Goal: Information Seeking & Learning: Find specific fact

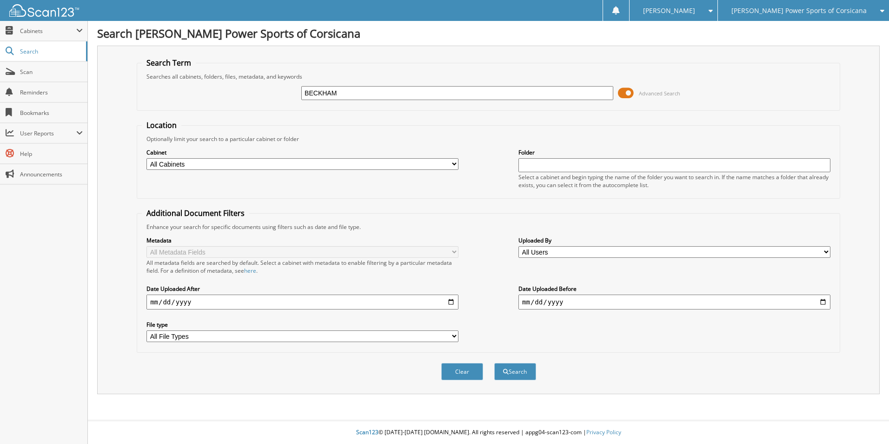
type input "BECKHAM"
click at [495, 363] on button "Search" at bounding box center [516, 371] width 42 height 17
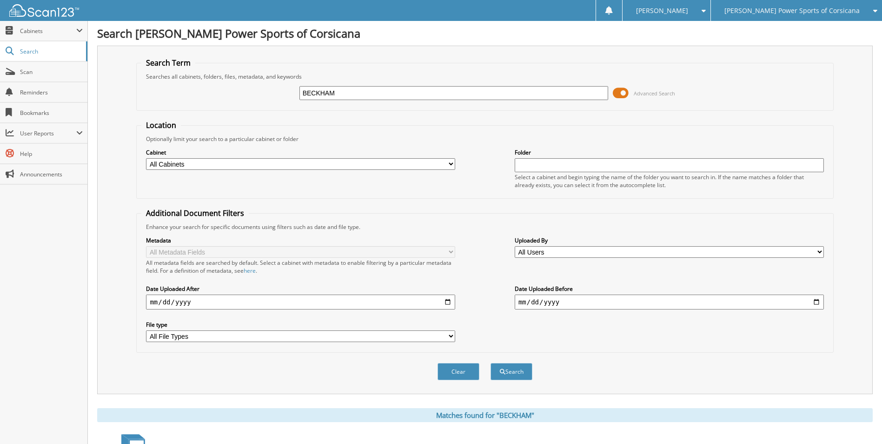
click at [623, 92] on span at bounding box center [621, 93] width 16 height 14
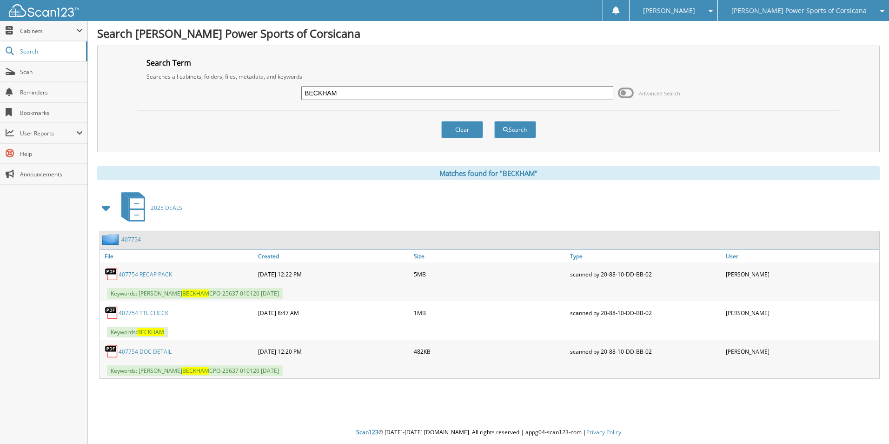
drag, startPoint x: 354, startPoint y: 94, endPoint x: 143, endPoint y: 54, distance: 214.3
click at [143, 54] on div "Search Term Searches all cabinets, folders, files, metadata, and keywords BECKH…" at bounding box center [488, 99] width 783 height 107
click at [347, 97] on input "BECKHAM" at bounding box center [457, 93] width 312 height 14
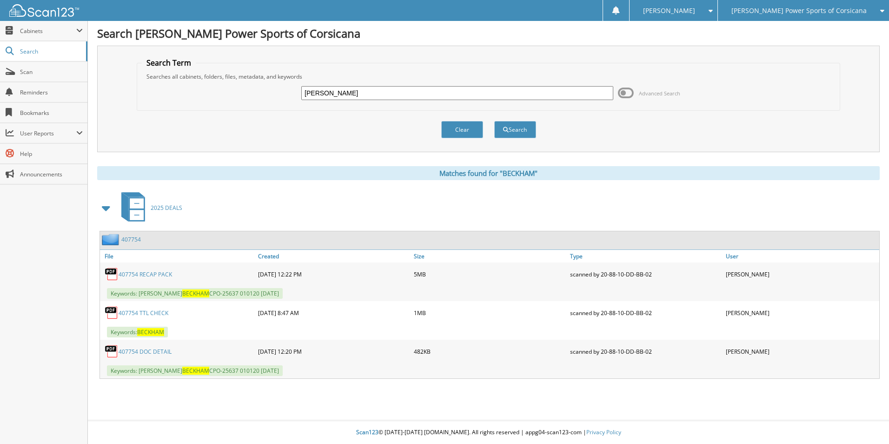
type input "CORBETT"
click at [495, 121] on button "Search" at bounding box center [516, 129] width 42 height 17
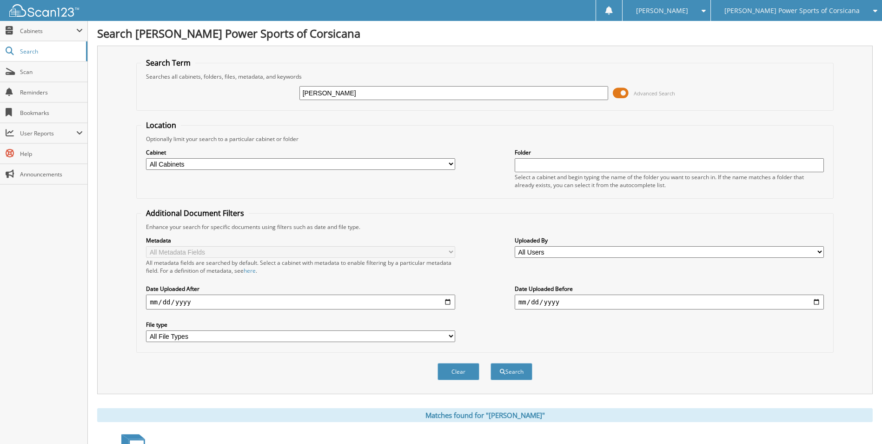
click at [622, 94] on span at bounding box center [621, 93] width 16 height 14
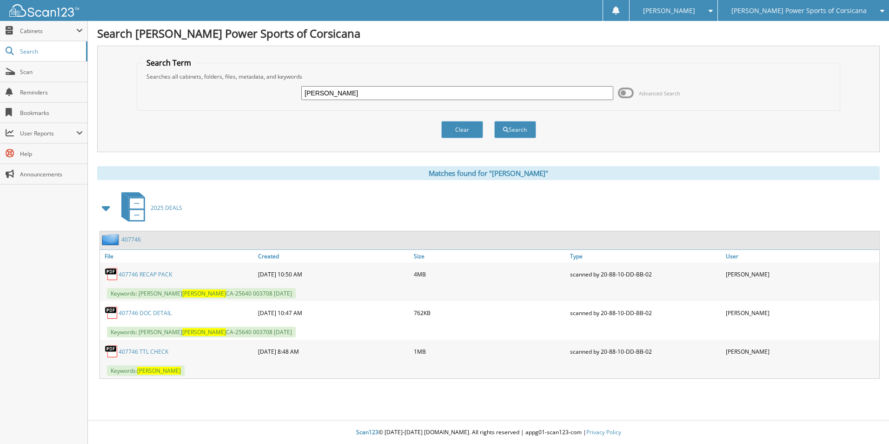
drag, startPoint x: 341, startPoint y: 91, endPoint x: 251, endPoint y: 82, distance: 90.2
click at [251, 82] on div "CORBETT Advanced Search" at bounding box center [489, 92] width 694 height 25
click at [303, 117] on div "Clear Search" at bounding box center [489, 130] width 704 height 38
drag, startPoint x: 325, startPoint y: 91, endPoint x: 262, endPoint y: 76, distance: 64.4
click at [234, 77] on fieldset "Search Term Searches all cabinets, folders, files, metadata, and keywords CORBE…" at bounding box center [489, 84] width 704 height 53
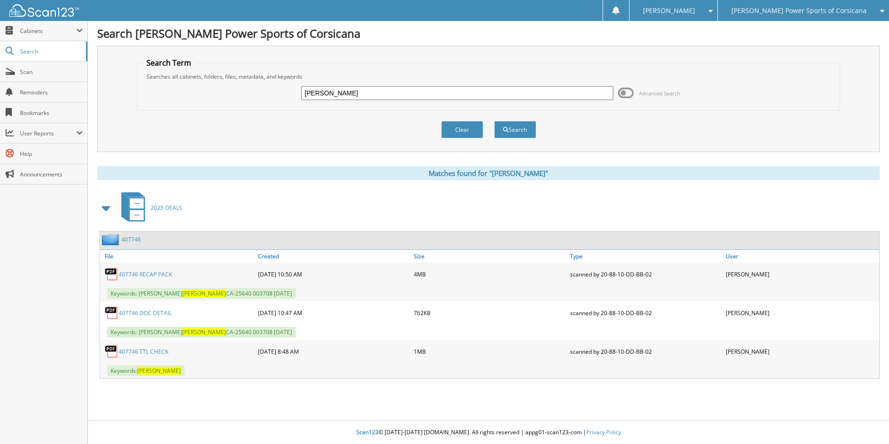
type input "HENDERSON"
click at [495, 121] on button "Search" at bounding box center [516, 129] width 42 height 17
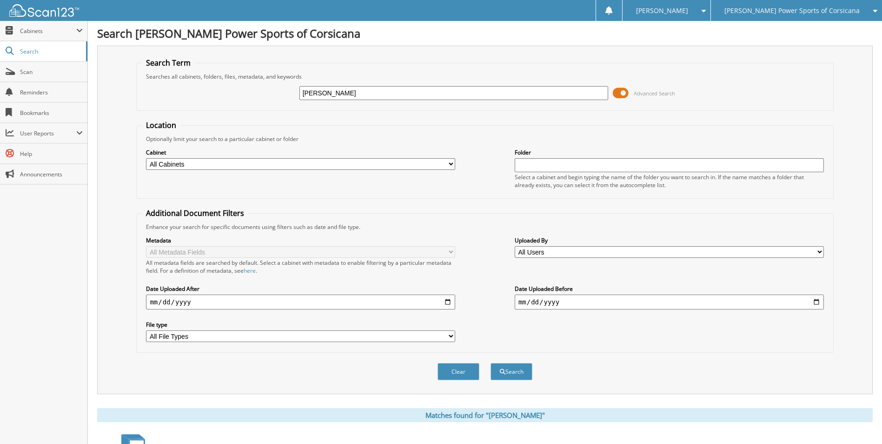
click at [625, 93] on span at bounding box center [621, 93] width 16 height 14
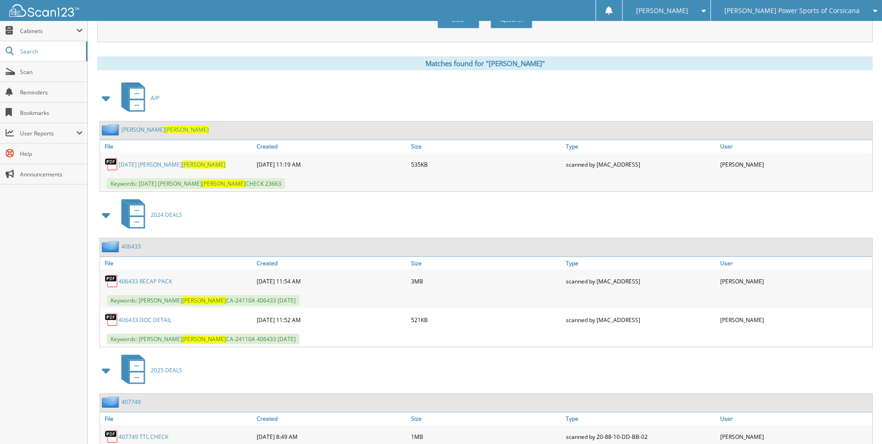
scroll to position [93, 0]
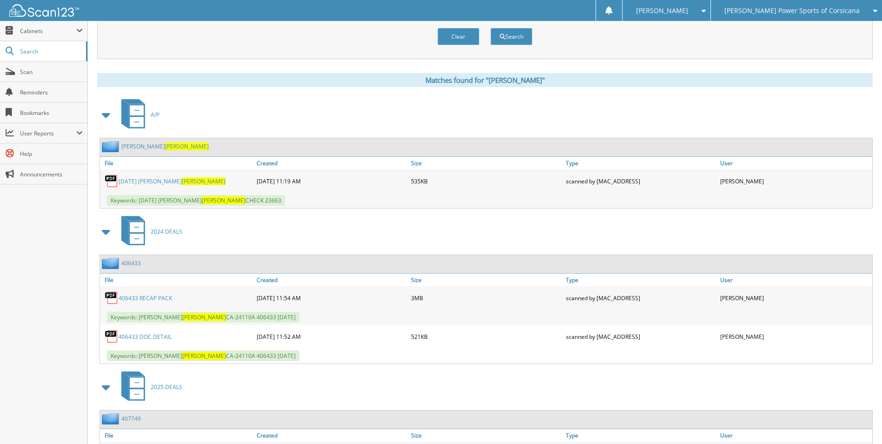
click at [106, 110] on span at bounding box center [106, 115] width 13 height 17
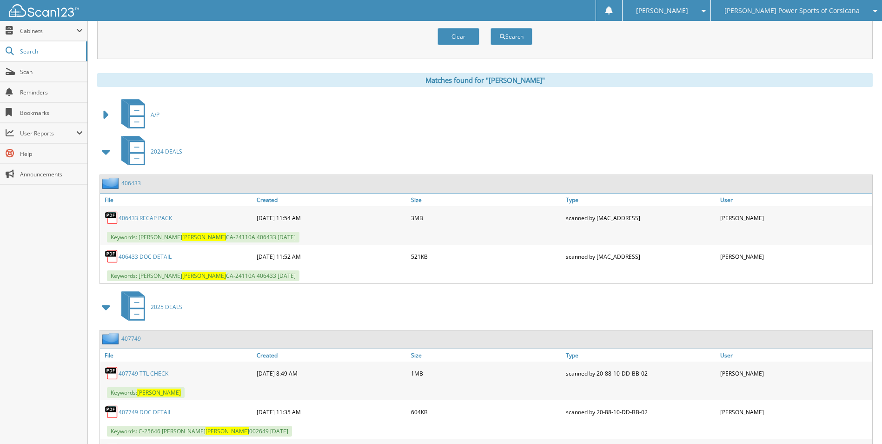
click at [110, 148] on span at bounding box center [106, 151] width 13 height 17
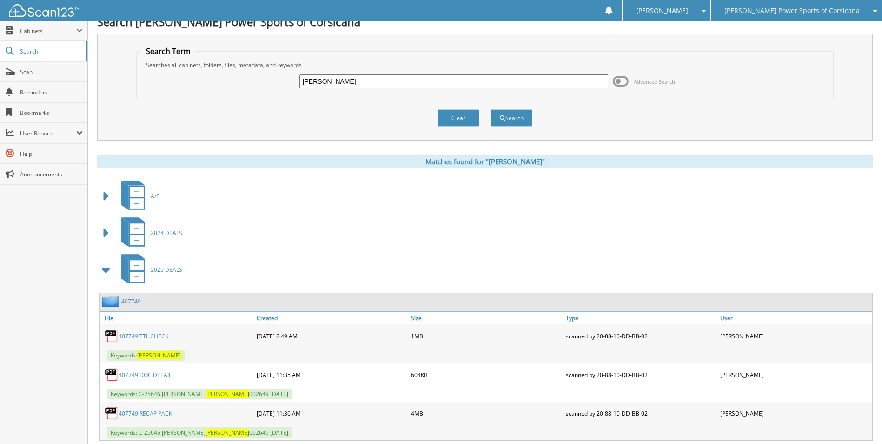
scroll to position [0, 0]
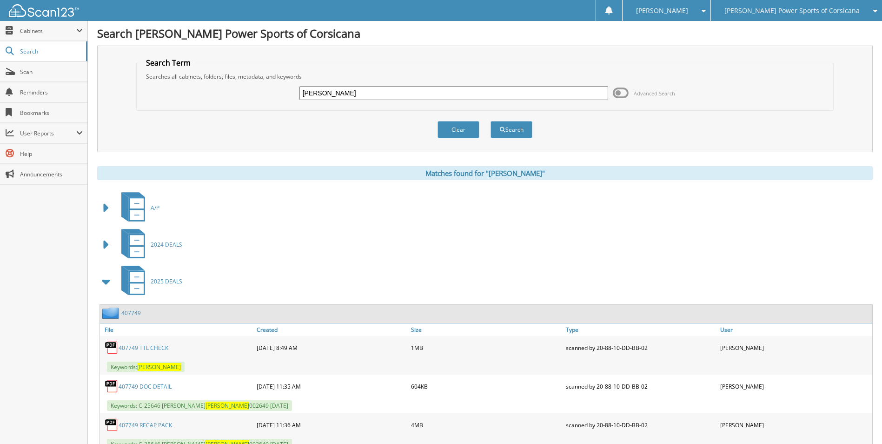
drag, startPoint x: 350, startPoint y: 92, endPoint x: 114, endPoint y: 74, distance: 236.1
click at [150, 78] on fieldset "Search Term Searches all cabinets, folders, files, metadata, and keywords HENDE…" at bounding box center [484, 84] width 697 height 53
type input "ALFONSO"
click at [491, 121] on button "Search" at bounding box center [512, 129] width 42 height 17
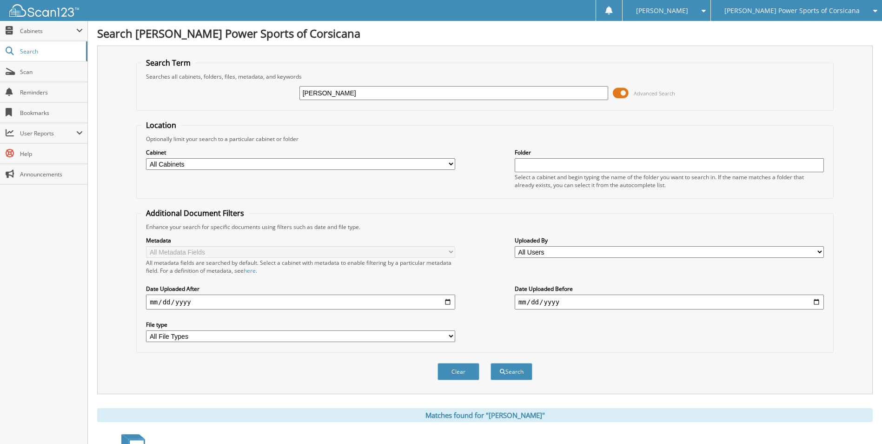
click at [623, 93] on span at bounding box center [621, 93] width 16 height 14
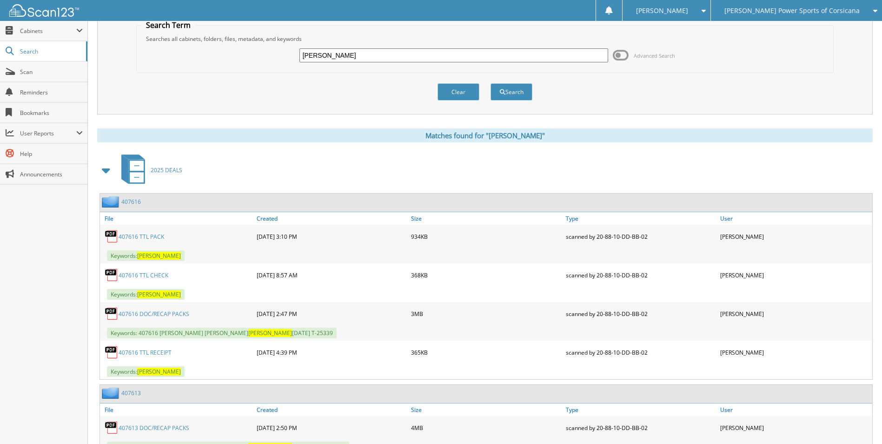
scroll to position [77, 0]
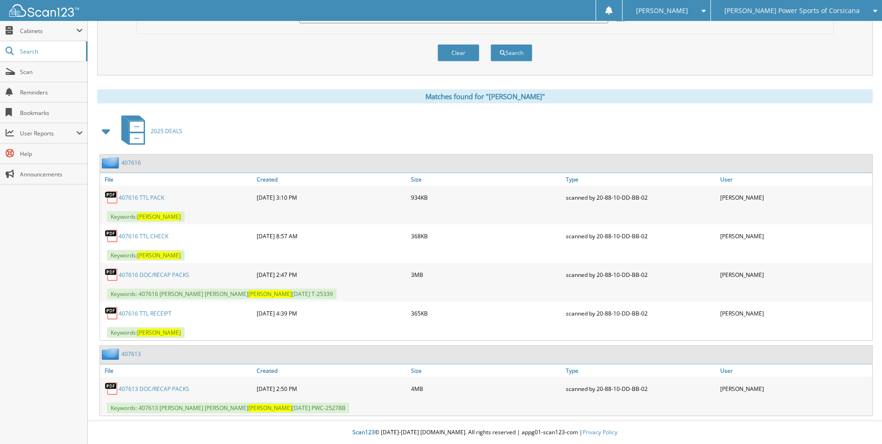
click at [135, 354] on link "407613" at bounding box center [131, 354] width 20 height 8
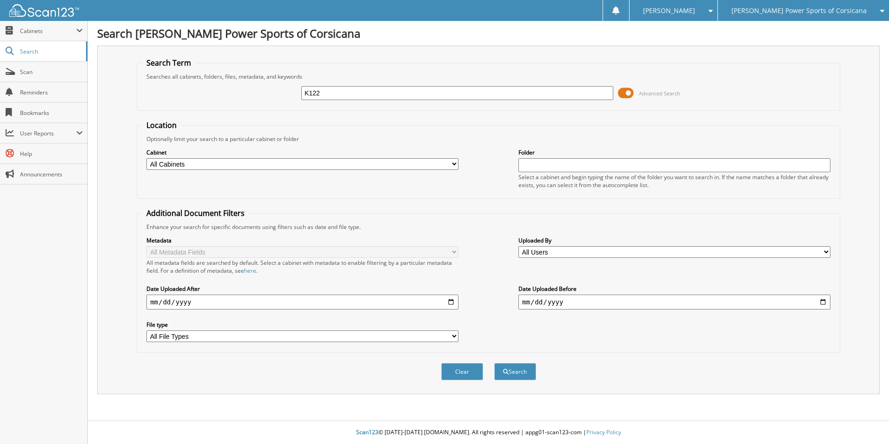
type input "K122"
click at [495, 363] on button "Search" at bounding box center [516, 371] width 42 height 17
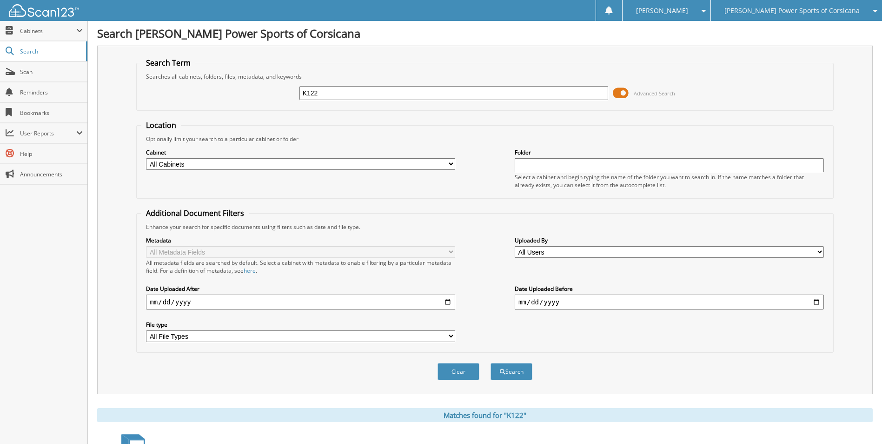
click at [621, 94] on span at bounding box center [621, 93] width 16 height 14
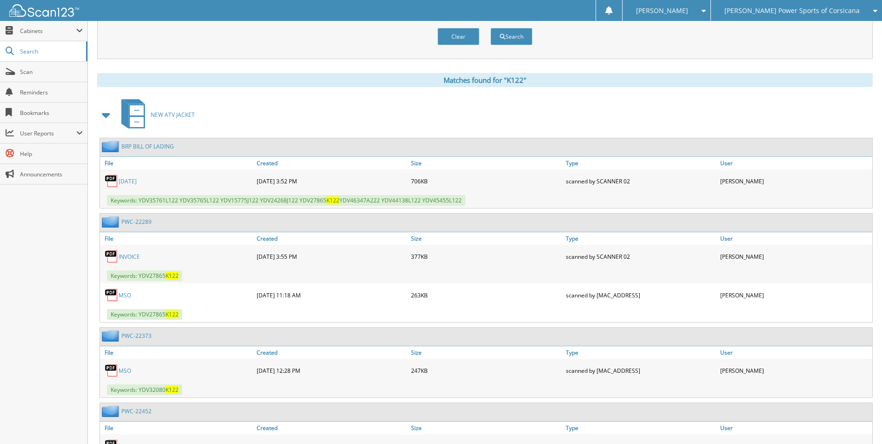
click at [110, 114] on span at bounding box center [106, 115] width 13 height 17
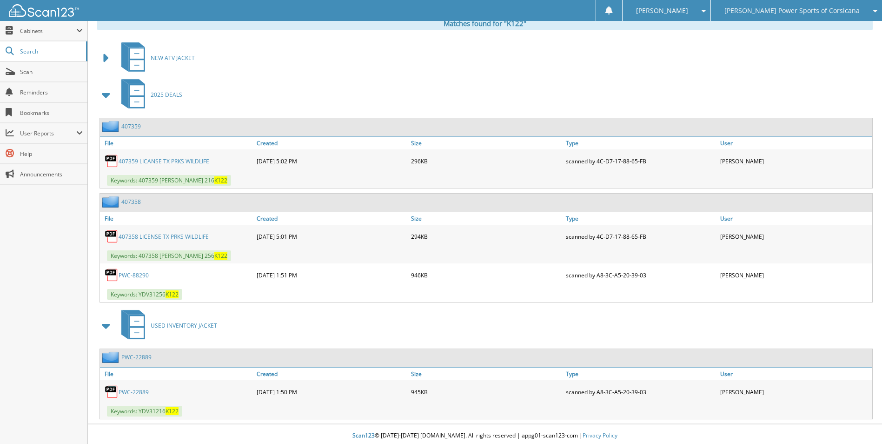
scroll to position [153, 0]
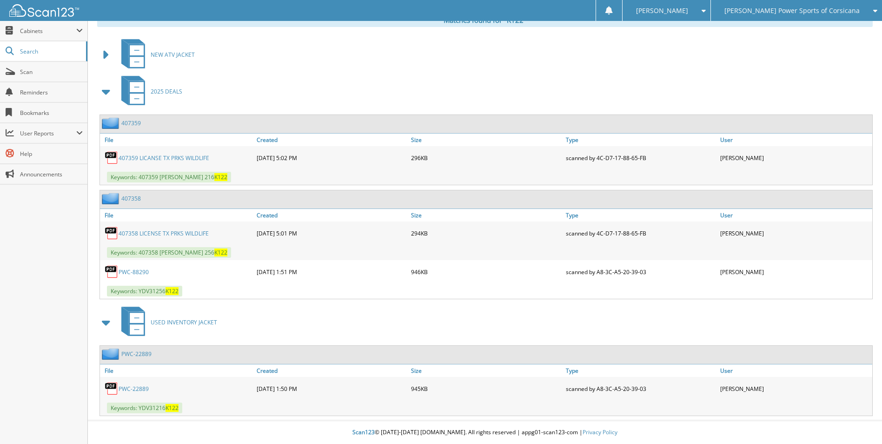
click at [110, 91] on span at bounding box center [106, 91] width 13 height 17
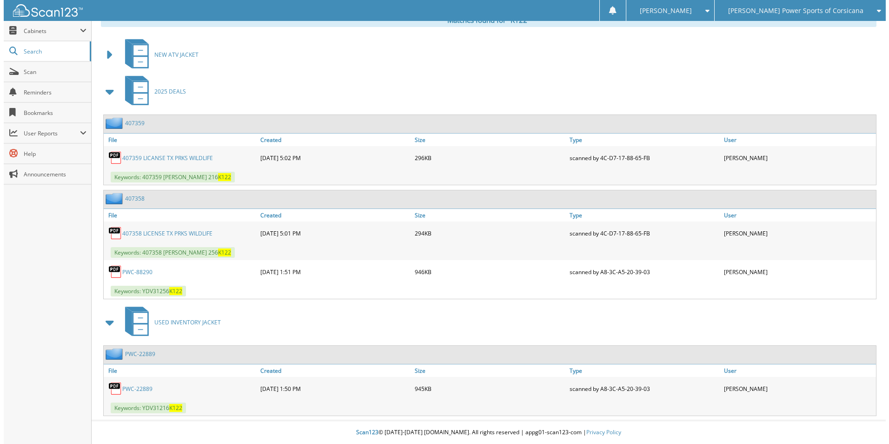
scroll to position [0, 0]
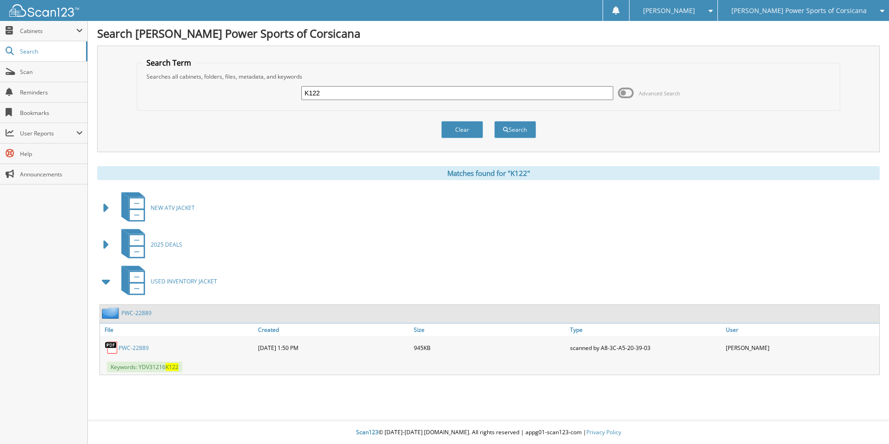
click at [107, 282] on span at bounding box center [106, 281] width 13 height 17
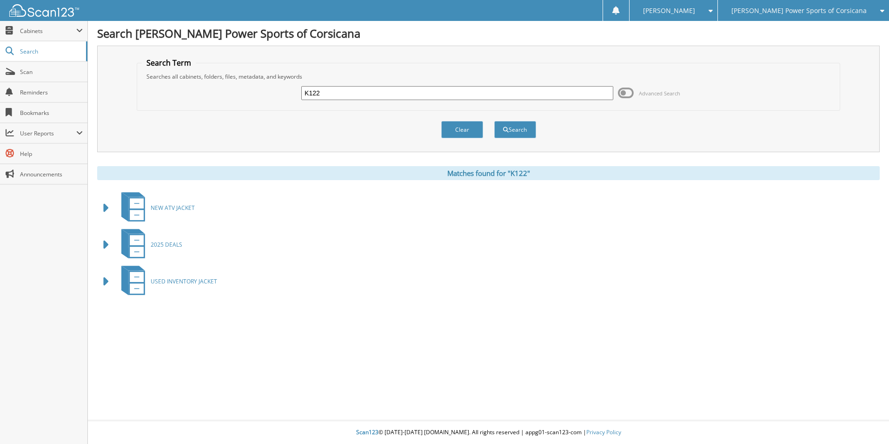
drag, startPoint x: 326, startPoint y: 92, endPoint x: 263, endPoint y: 96, distance: 63.0
click at [263, 96] on div "K122 Advanced Search" at bounding box center [489, 92] width 694 height 25
click at [792, 8] on span "[PERSON_NAME] Power Sports of Corsicana" at bounding box center [799, 11] width 135 height 6
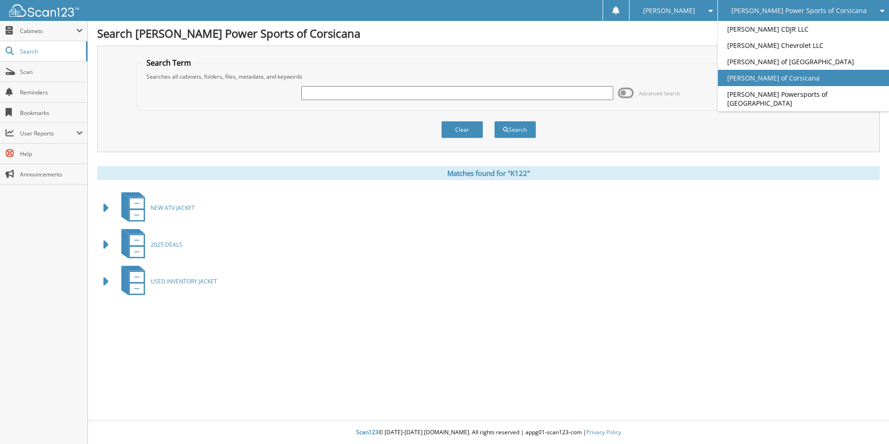
click at [791, 74] on link "[PERSON_NAME] of Corsicana" at bounding box center [803, 78] width 171 height 16
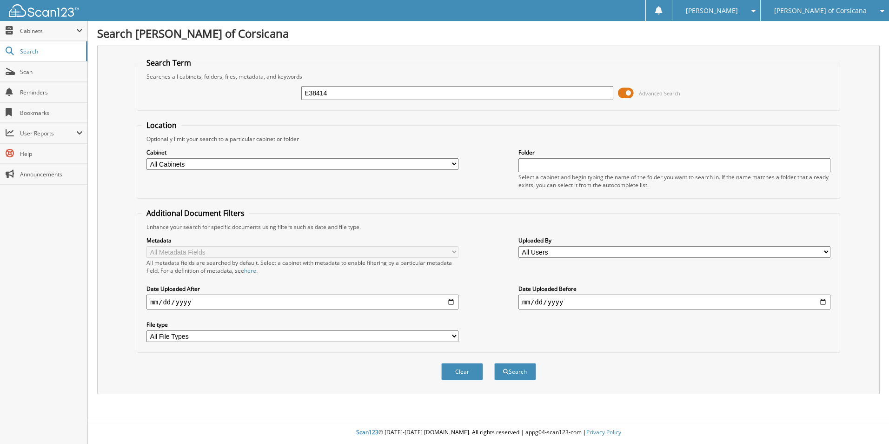
type input "E38414"
click at [495, 363] on button "Search" at bounding box center [516, 371] width 42 height 17
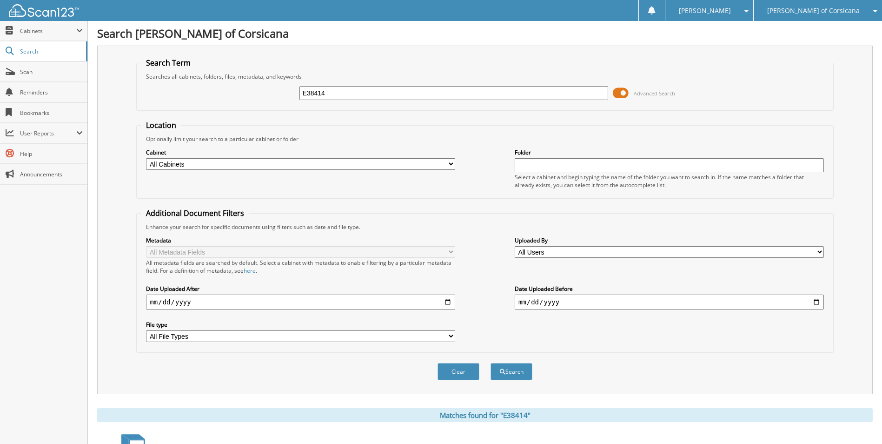
click at [629, 87] on span at bounding box center [621, 93] width 16 height 14
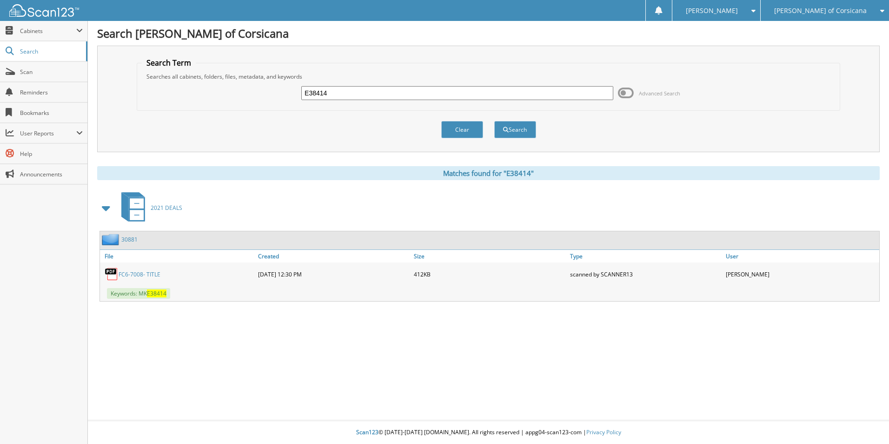
click at [129, 241] on link "30881" at bounding box center [129, 239] width 16 height 8
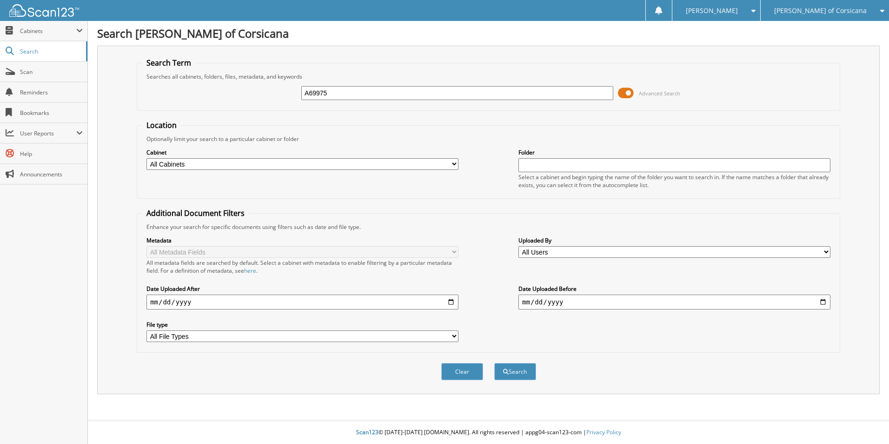
type input "A69975"
click at [495, 363] on button "Search" at bounding box center [516, 371] width 42 height 17
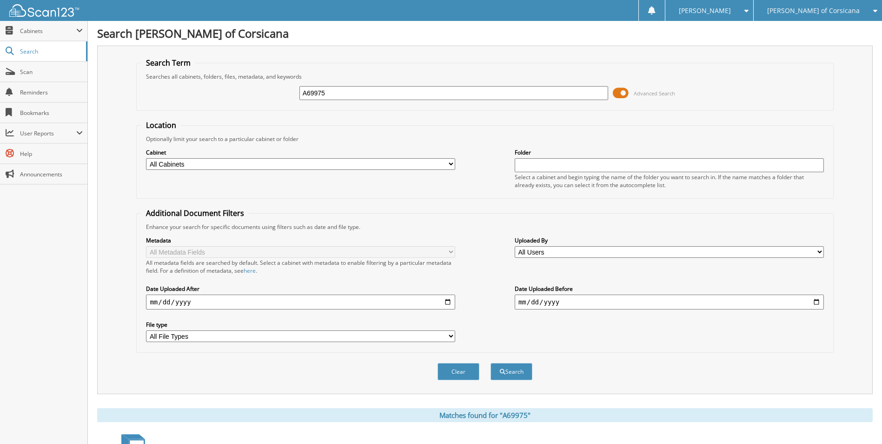
click at [618, 94] on span at bounding box center [621, 93] width 16 height 14
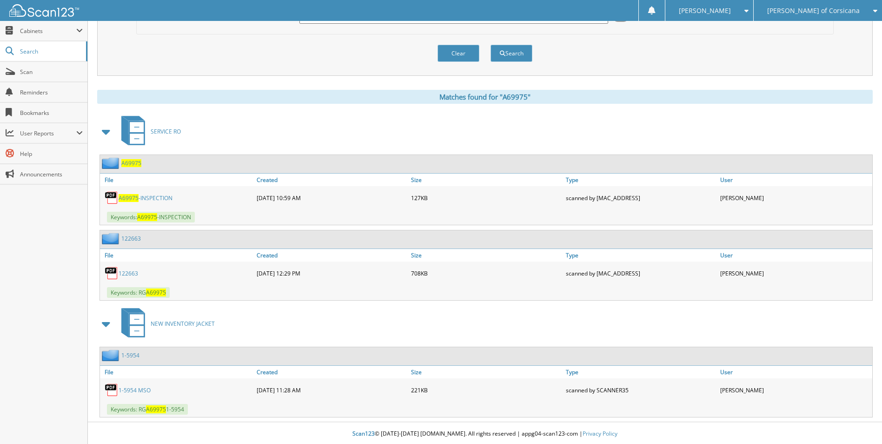
scroll to position [78, 0]
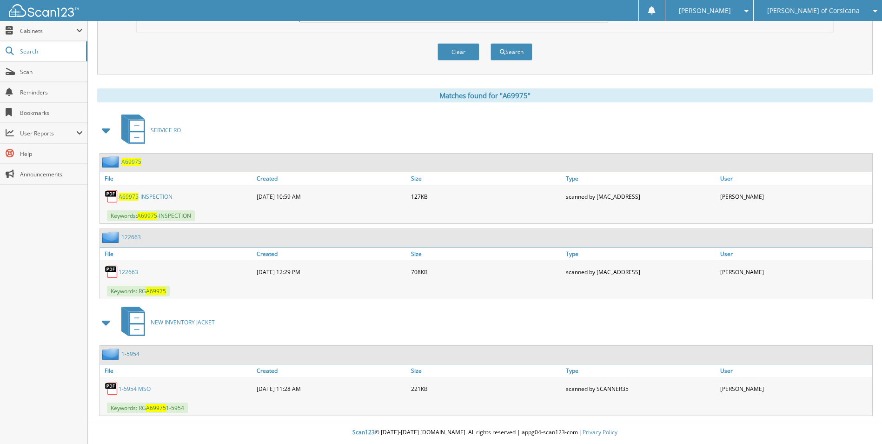
click at [133, 354] on link "1-5954" at bounding box center [130, 354] width 18 height 8
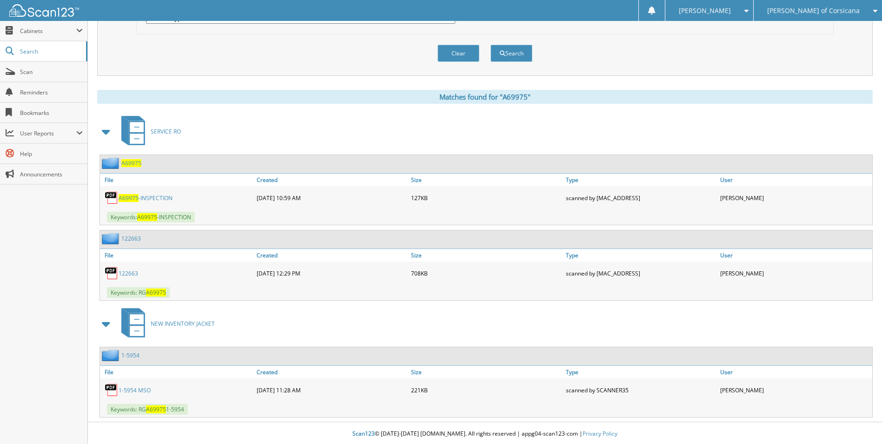
scroll to position [320, 0]
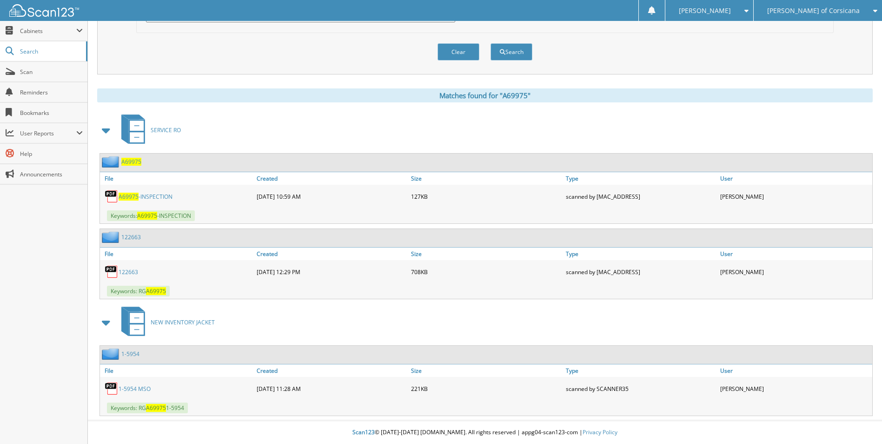
click at [127, 234] on link "122663" at bounding box center [131, 237] width 20 height 8
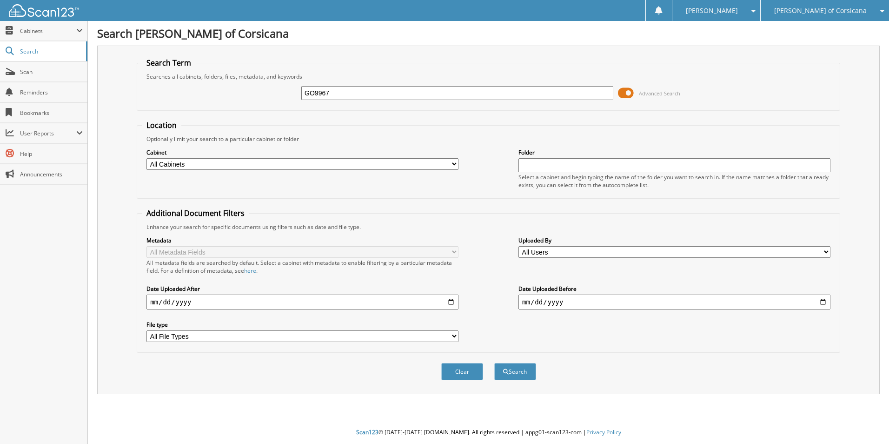
type input "GO9967"
click at [495, 363] on button "Search" at bounding box center [516, 371] width 42 height 17
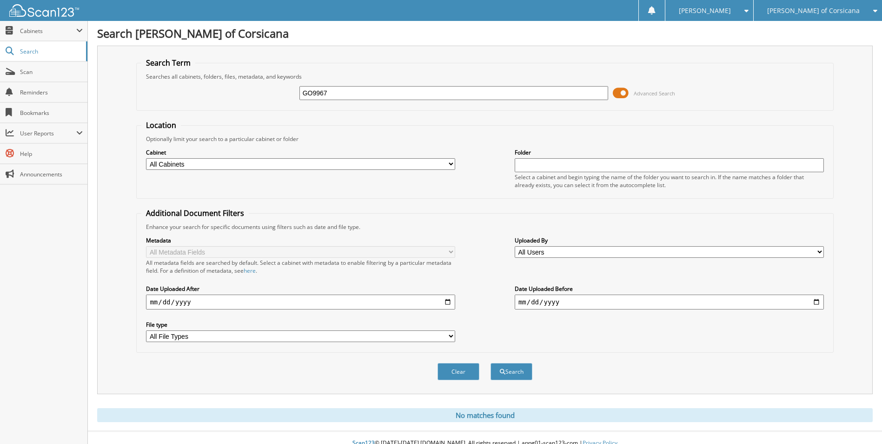
click at [311, 94] on input "GO9967" at bounding box center [454, 93] width 309 height 14
type input "G09967"
click at [491, 363] on button "Search" at bounding box center [512, 371] width 42 height 17
click at [624, 94] on span at bounding box center [621, 93] width 16 height 14
